Goal: Information Seeking & Learning: Learn about a topic

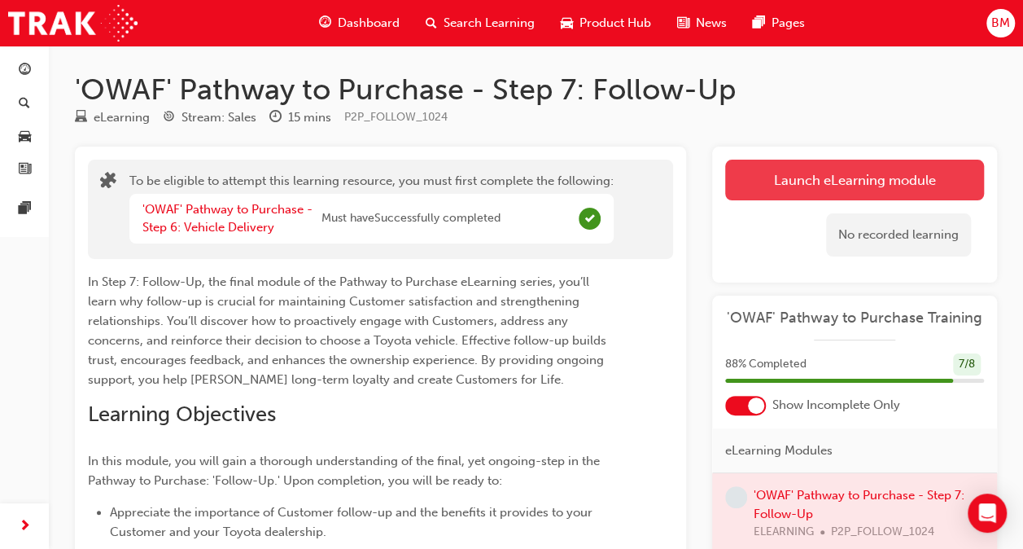
click at [847, 187] on button "Launch eLearning module" at bounding box center [854, 180] width 259 height 41
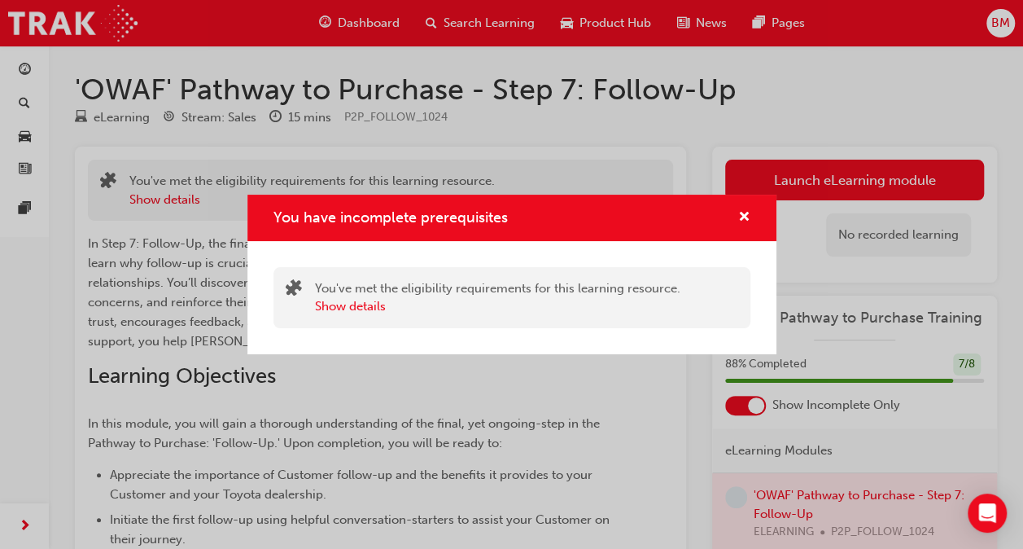
click at [736, 220] on div "You have incomplete prerequisites" at bounding box center [737, 218] width 25 height 20
drag, startPoint x: 741, startPoint y: 215, endPoint x: 752, endPoint y: 203, distance: 16.7
click at [741, 215] on span "cross-icon" at bounding box center [744, 218] width 12 height 15
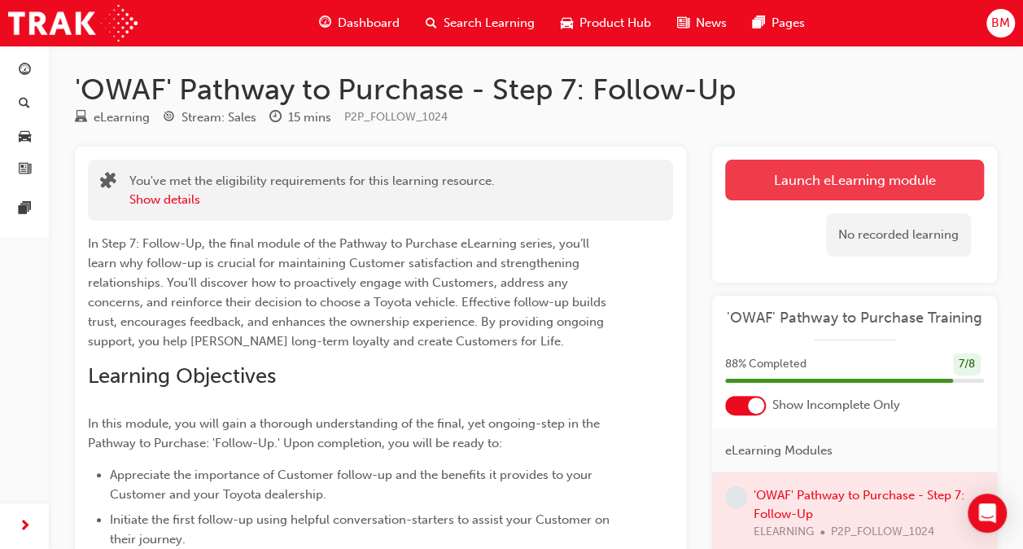
click at [768, 184] on button "Launch eLearning module" at bounding box center [854, 180] width 259 height 41
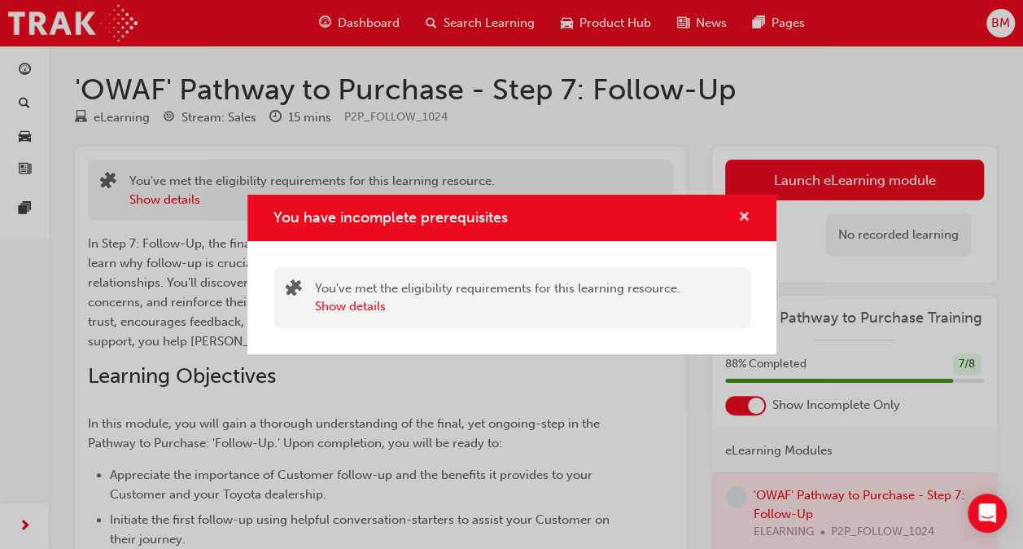
click at [745, 212] on span "cross-icon" at bounding box center [744, 218] width 12 height 15
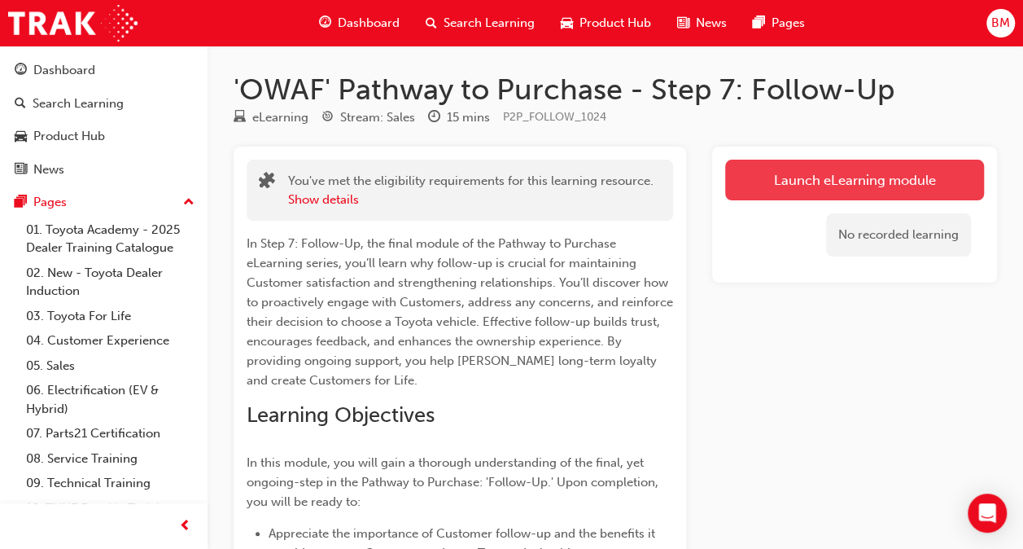
click at [773, 181] on link "Launch eLearning module" at bounding box center [854, 180] width 259 height 41
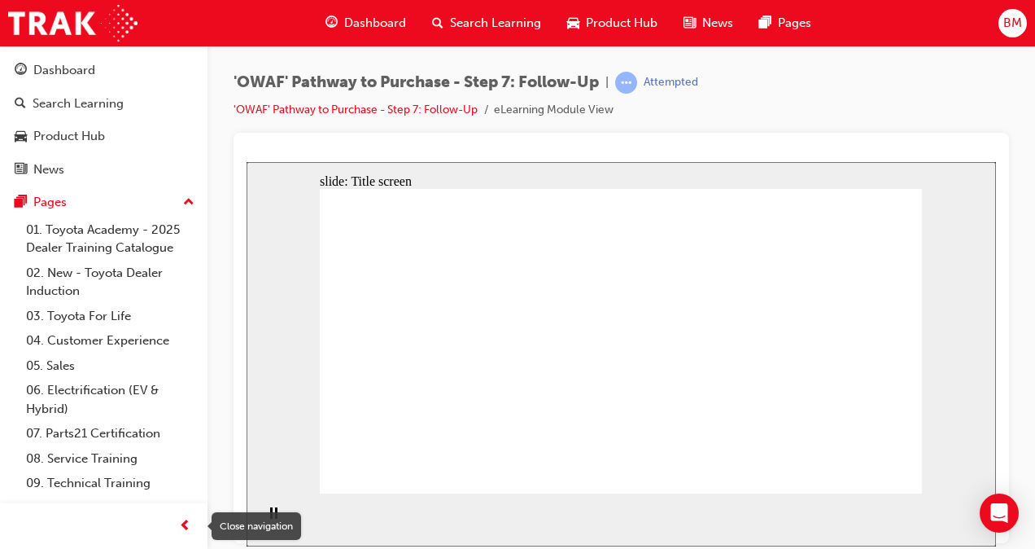
click at [189, 522] on span "prev-icon" at bounding box center [185, 526] width 12 height 20
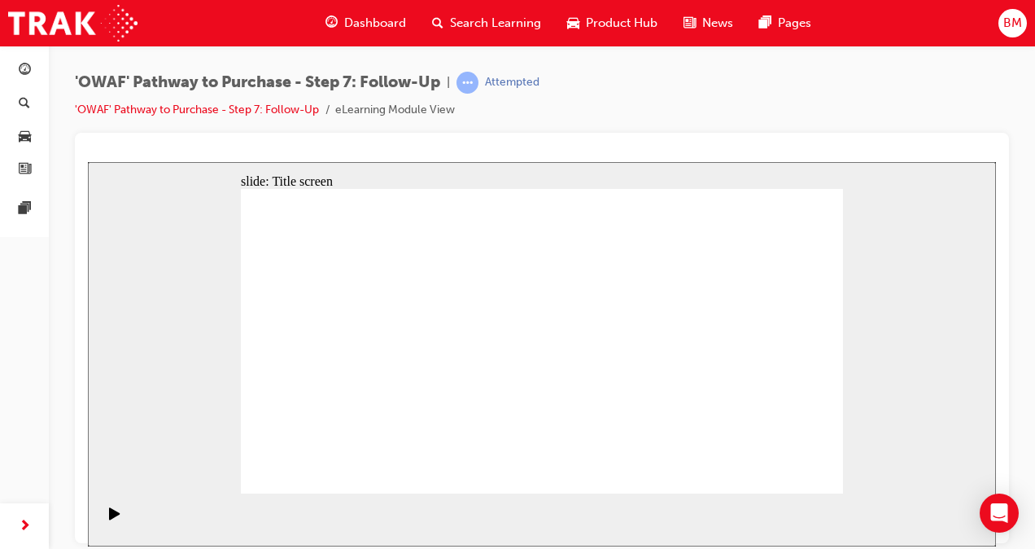
drag, startPoint x: 669, startPoint y: 414, endPoint x: 680, endPoint y: 424, distance: 14.4
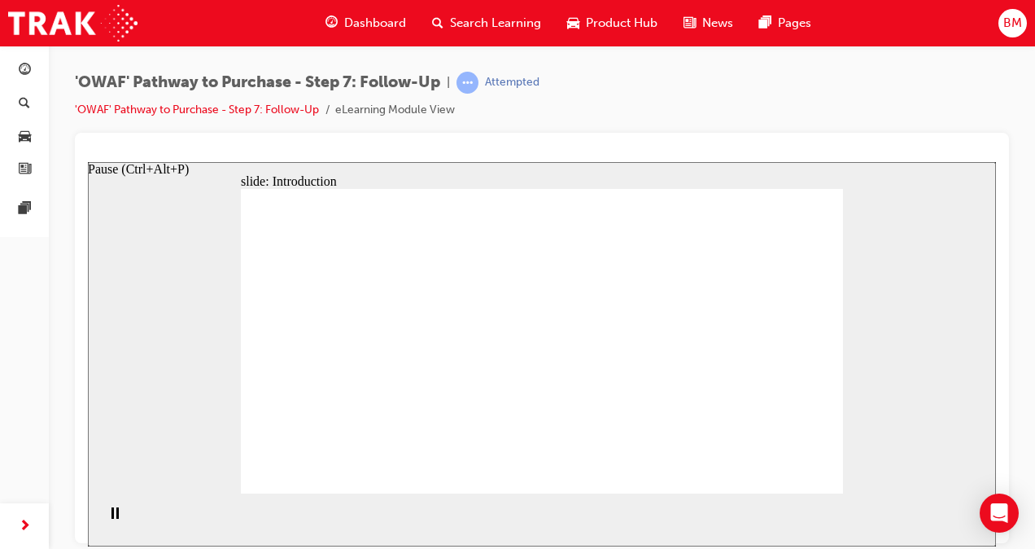
click at [106, 518] on div "Pause (Ctrl+Alt+P)" at bounding box center [115, 520] width 28 height 28
click at [109, 518] on icon "Play (Ctrl+Alt+P)" at bounding box center [114, 512] width 11 height 12
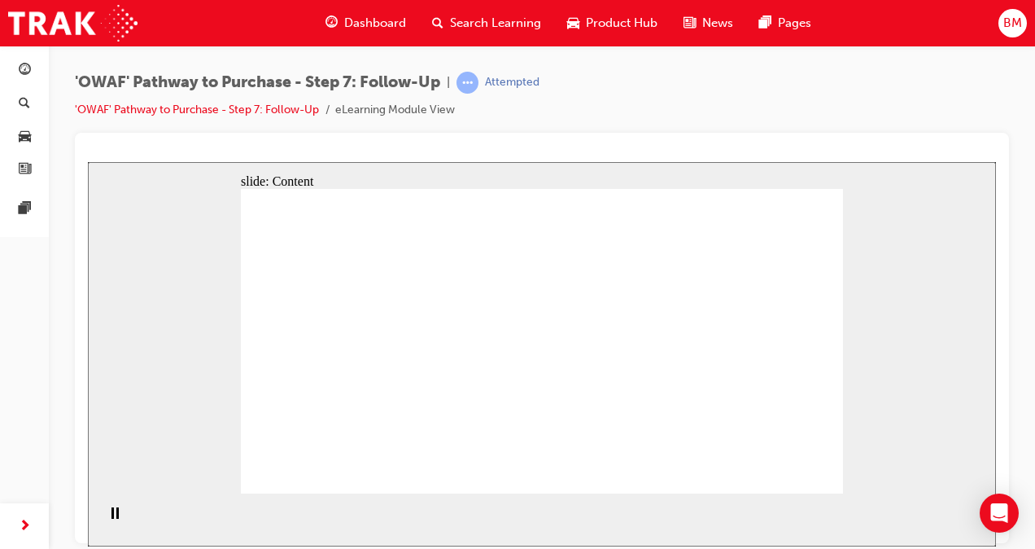
click at [117, 217] on div "slide: Content Rectangle 1 Rectangle 1 Rectangle 1 Rectangle 1 Rectangle 1 The …" at bounding box center [542, 353] width 908 height 384
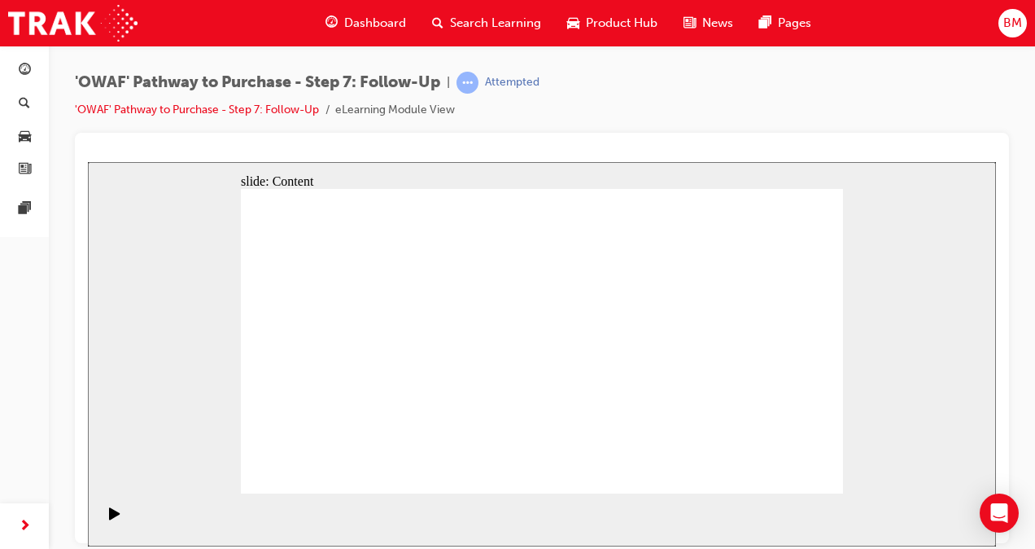
click at [111, 518] on icon "Pause (Ctrl+Alt+P)" at bounding box center [114, 511] width 7 height 11
